Goal: Navigation & Orientation: Understand site structure

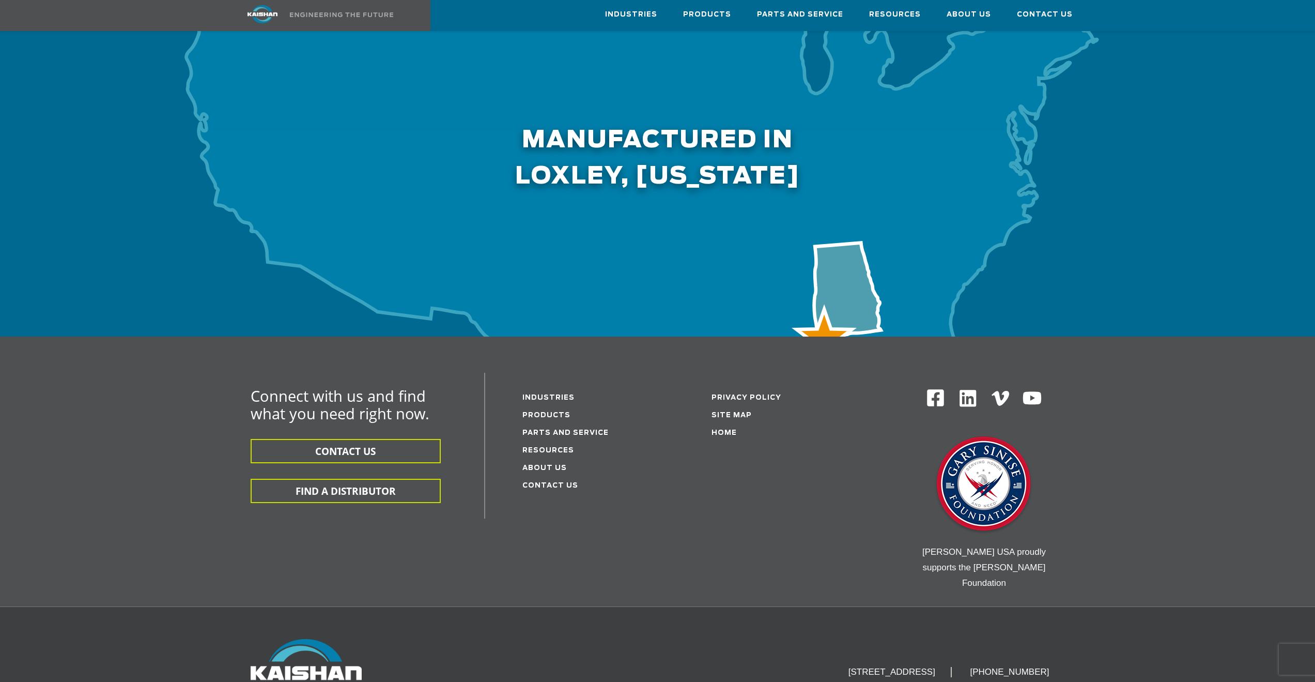
scroll to position [3152, 0]
click at [559, 411] on link "Products" at bounding box center [546, 414] width 48 height 7
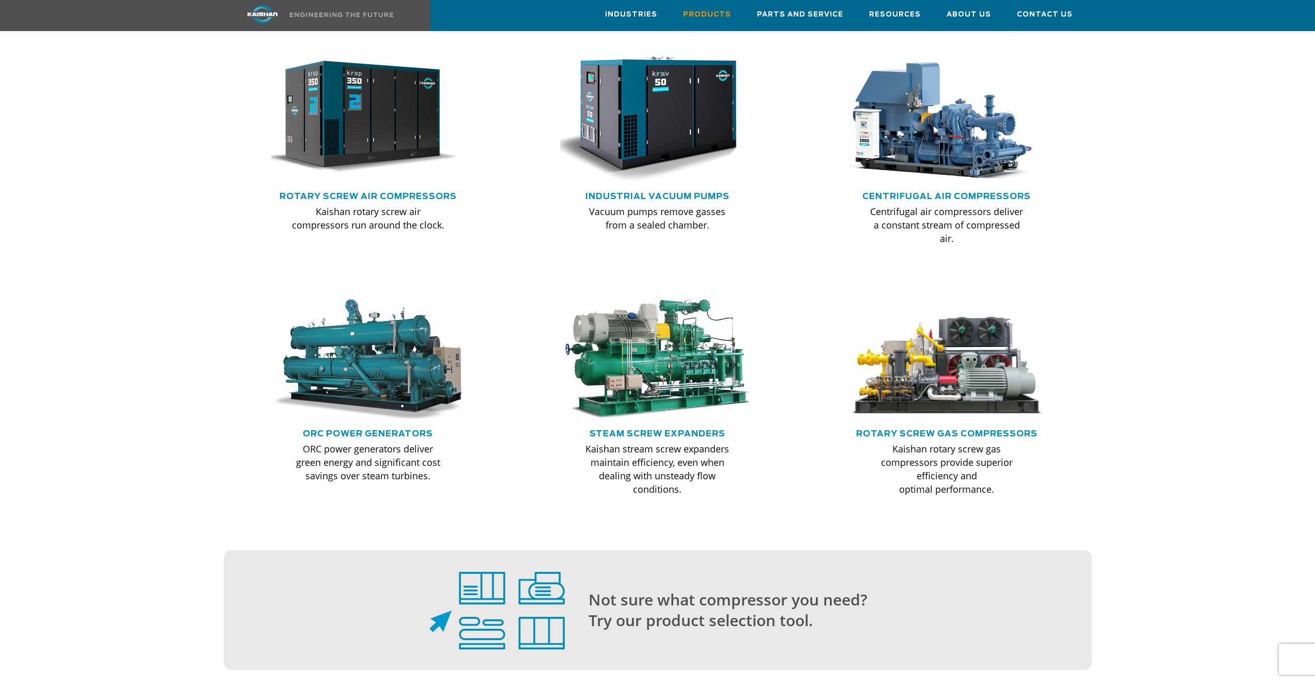
scroll to position [672, 0]
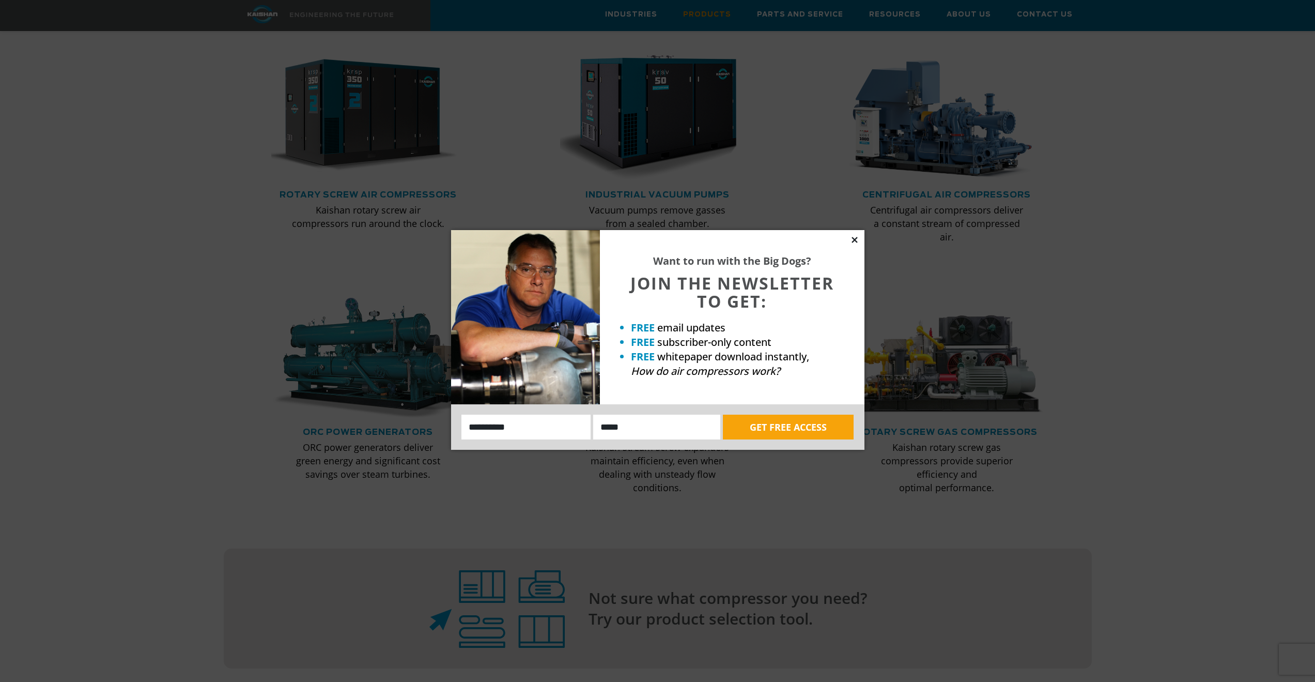
click at [854, 240] on icon at bounding box center [855, 240] width 6 height 6
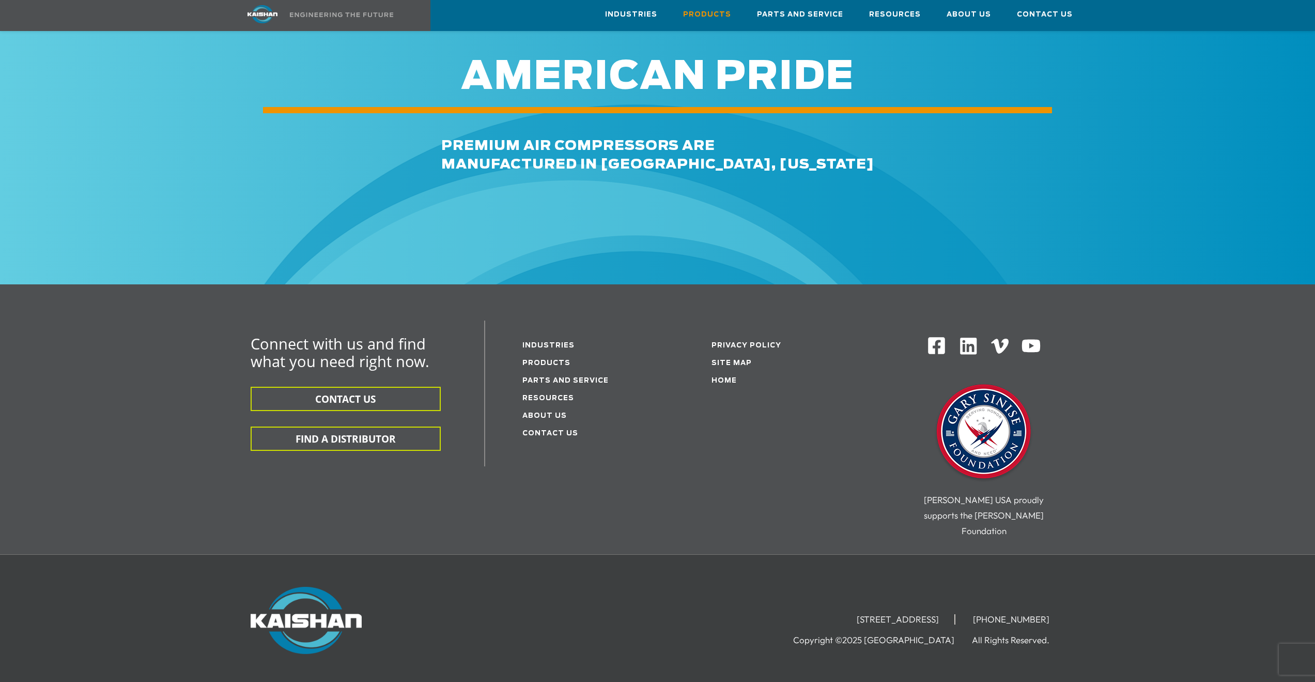
scroll to position [1517, 0]
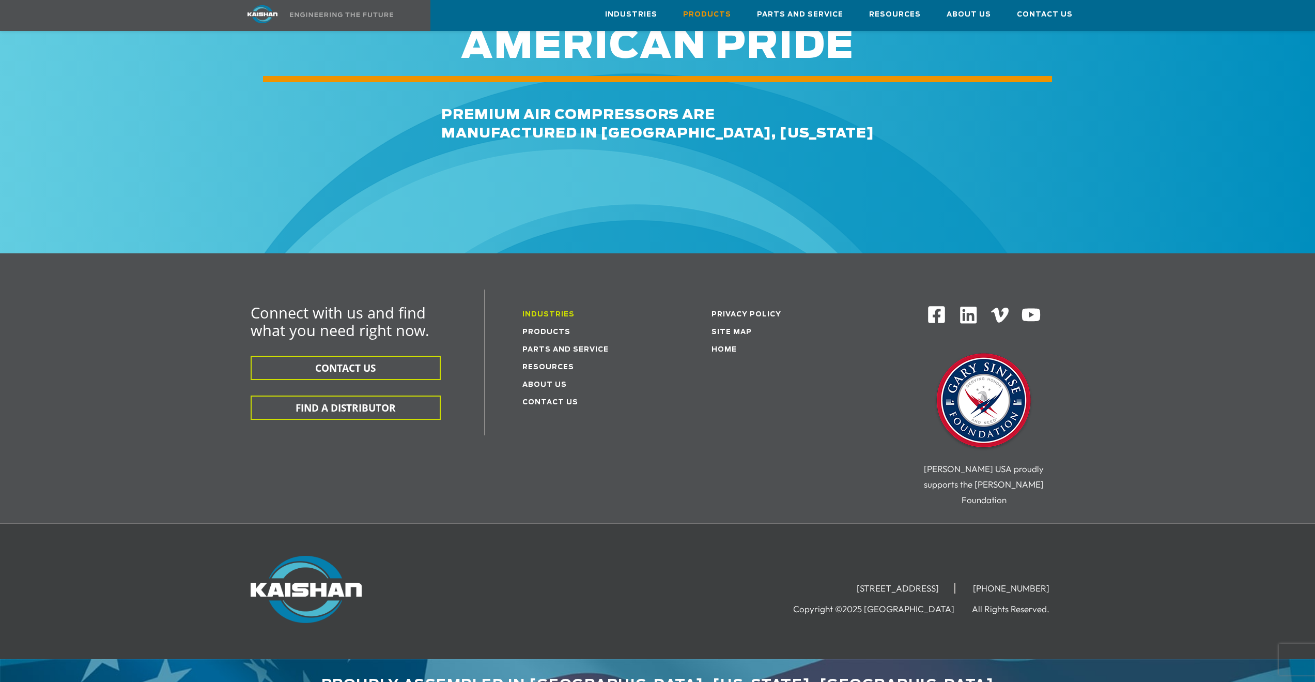
click at [551, 311] on link "Industries" at bounding box center [548, 314] width 52 height 7
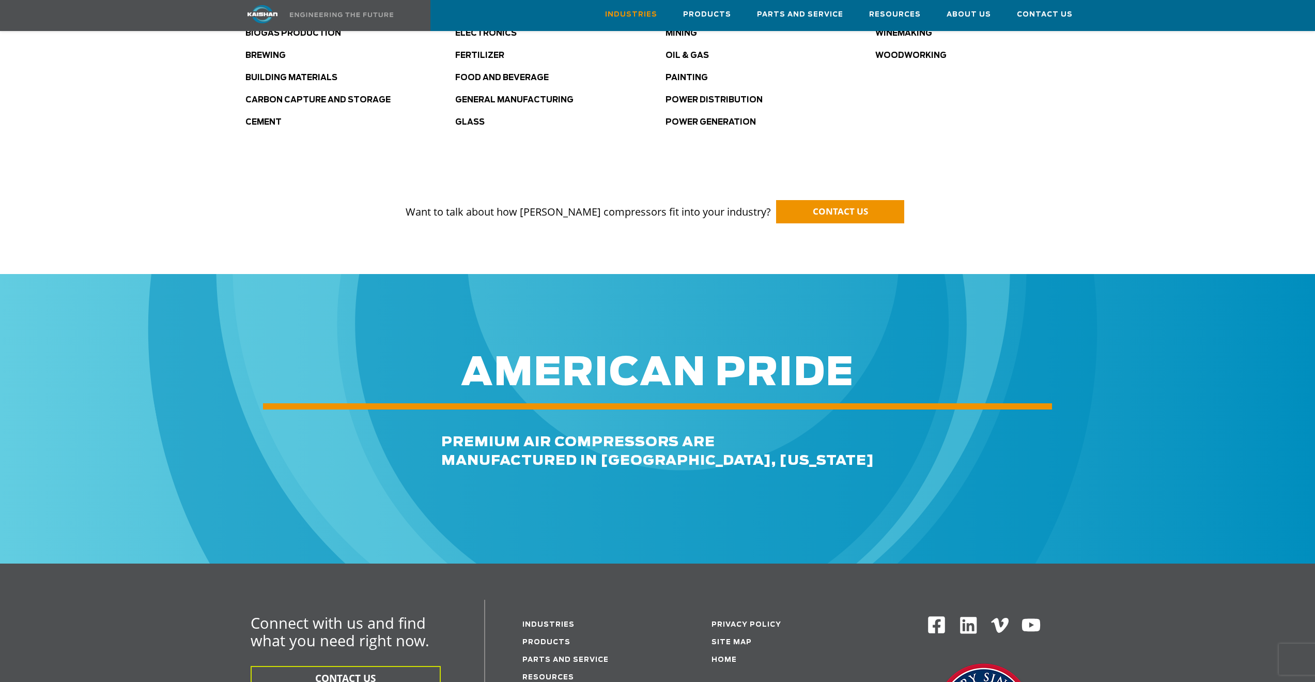
scroll to position [982, 0]
